Goal: Navigation & Orientation: Find specific page/section

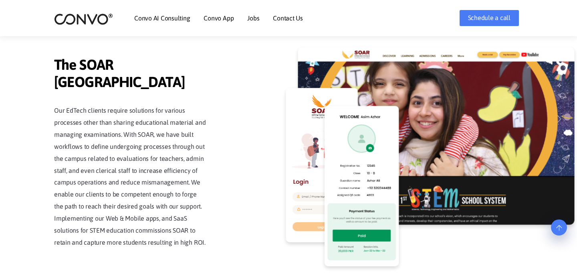
scroll to position [1819, 0]
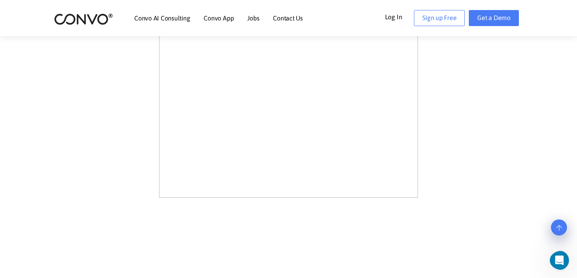
scroll to position [588, 0]
